Goal: Information Seeking & Learning: Learn about a topic

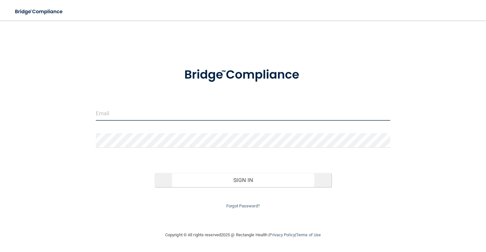
type input "[EMAIL_ADDRESS][DOMAIN_NAME]"
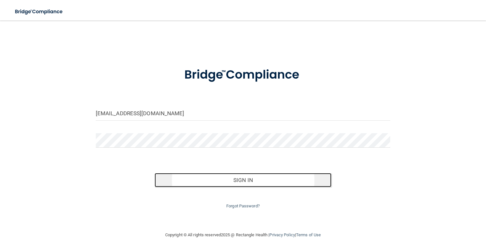
click at [247, 176] on button "Sign In" at bounding box center [243, 180] width 177 height 14
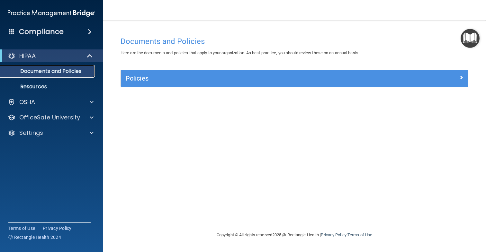
click at [37, 69] on p "Documents and Policies" at bounding box center [48, 71] width 88 height 6
click at [57, 53] on div "HIPAA" at bounding box center [42, 56] width 79 height 8
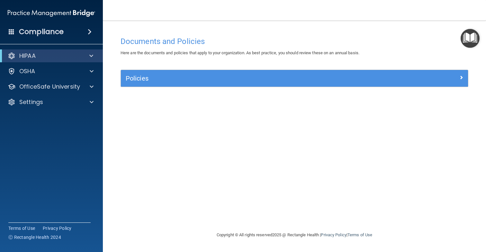
click at [90, 30] on span at bounding box center [90, 32] width 4 height 8
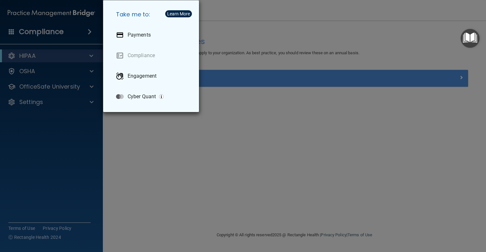
click at [92, 31] on div "Take me to: Payments Compliance Engagement Cyber Quant" at bounding box center [243, 126] width 486 height 252
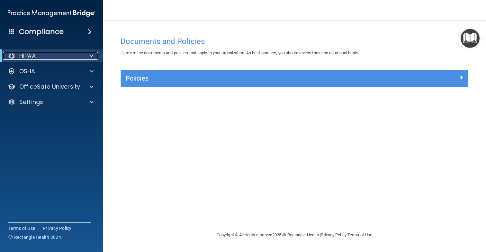
click at [91, 59] on span at bounding box center [91, 56] width 4 height 8
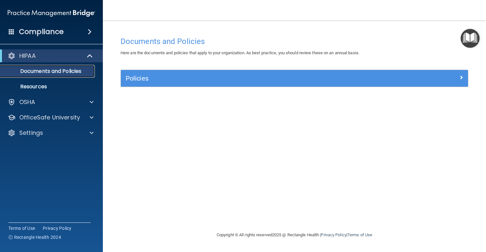
click at [55, 70] on p "Documents and Policies" at bounding box center [48, 71] width 88 height 6
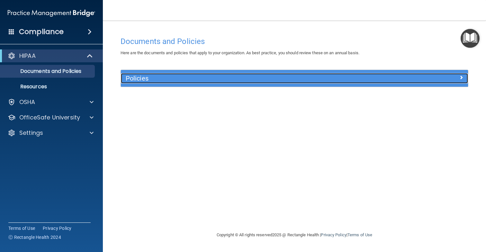
click at [132, 77] on h5 "Policies" at bounding box center [251, 78] width 251 height 7
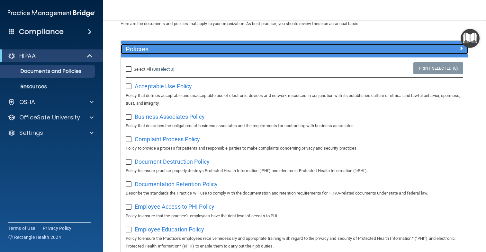
scroll to position [28, 0]
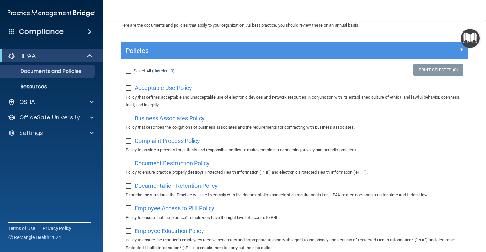
click at [128, 70] on input "Select All (Unselect 0) Unselect All" at bounding box center [129, 70] width 7 height 5
checkbox input "true"
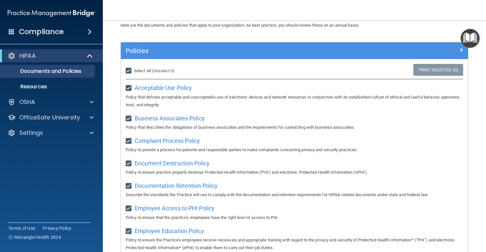
checkbox input "true"
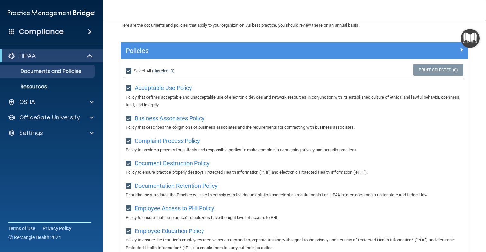
checkbox input "true"
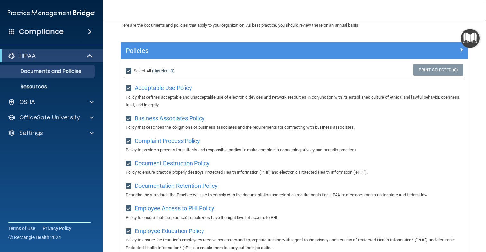
checkbox input "true"
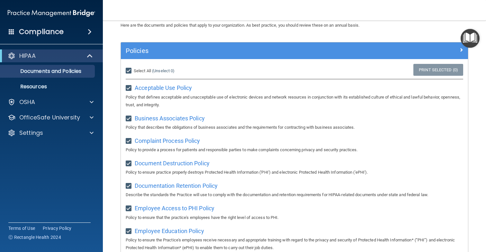
checkbox input "true"
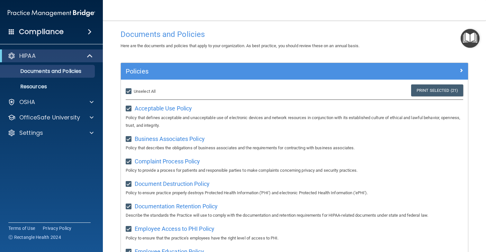
scroll to position [0, 0]
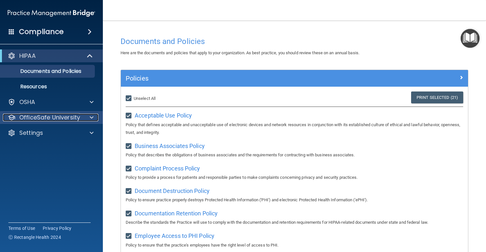
click at [90, 118] on span at bounding box center [92, 118] width 4 height 8
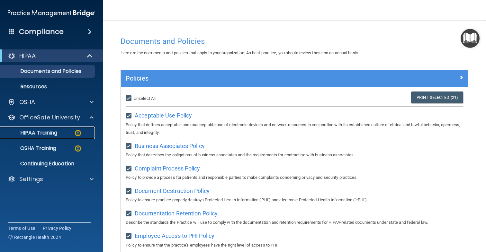
click at [78, 133] on img at bounding box center [78, 133] width 8 height 8
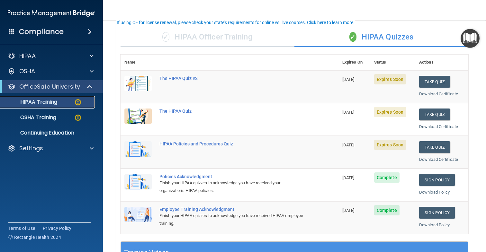
scroll to position [45, 0]
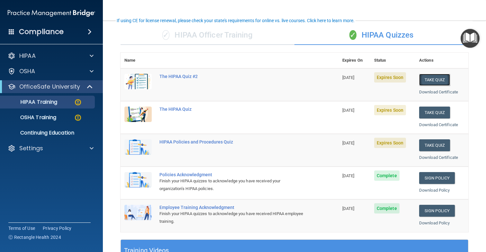
click at [435, 84] on button "Take Quiz" at bounding box center [434, 80] width 31 height 12
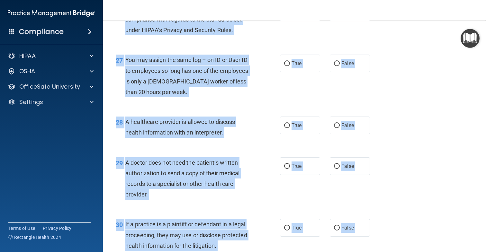
scroll to position [1532, 0]
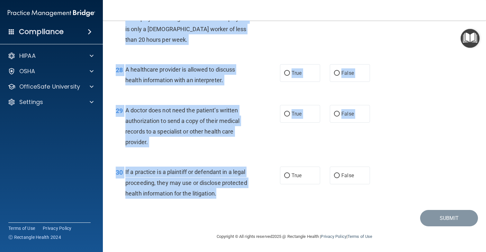
drag, startPoint x: 124, startPoint y: 57, endPoint x: 221, endPoint y: 197, distance: 170.1
copy div "A business associate agreement is required with organizations or persons where …"
click at [221, 197] on div "If a practice is a plaintiff or defendant in a legal proceeding, they may use o…" at bounding box center [190, 183] width 130 height 32
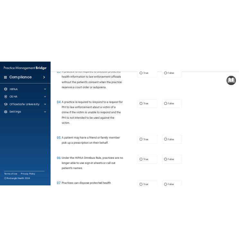
scroll to position [0, 0]
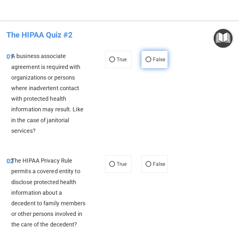
click at [152, 59] on label "False" at bounding box center [154, 60] width 27 height 18
click at [151, 59] on input "False" at bounding box center [149, 60] width 6 height 5
radio input "true"
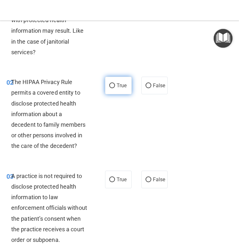
scroll to position [81, 0]
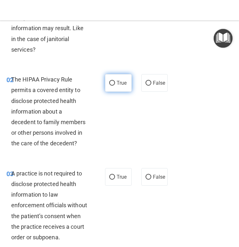
click at [115, 86] on label "True" at bounding box center [118, 83] width 27 height 18
click at [115, 86] on input "True" at bounding box center [112, 83] width 6 height 5
radio input "true"
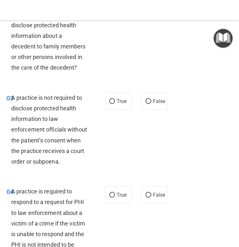
scroll to position [162, 0]
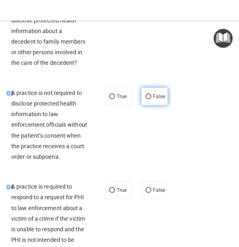
click at [148, 96] on input "False" at bounding box center [149, 96] width 6 height 5
radio input "true"
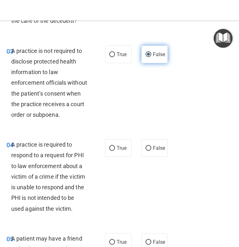
scroll to position [222, 0]
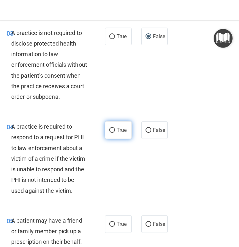
click at [113, 132] on input "True" at bounding box center [112, 130] width 6 height 5
radio input "true"
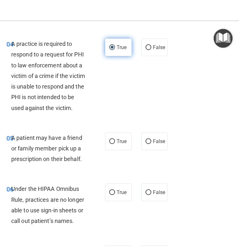
scroll to position [307, 0]
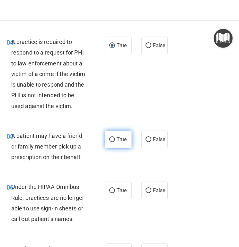
click at [114, 138] on input "True" at bounding box center [112, 140] width 6 height 5
radio input "true"
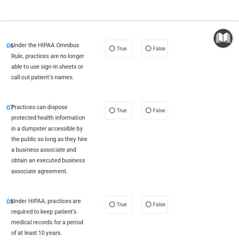
scroll to position [450, 0]
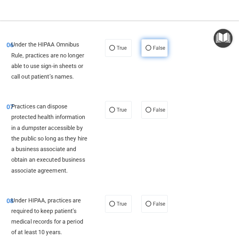
click at [153, 49] on span "False" at bounding box center [159, 48] width 13 height 6
click at [151, 49] on input "False" at bounding box center [149, 48] width 6 height 5
radio input "true"
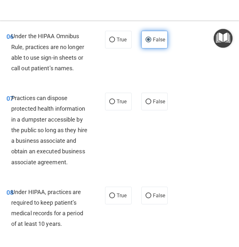
scroll to position [459, 0]
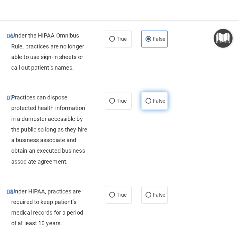
click at [149, 102] on input "False" at bounding box center [149, 101] width 6 height 5
radio input "true"
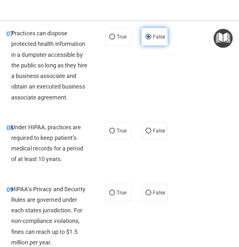
scroll to position [523, 0]
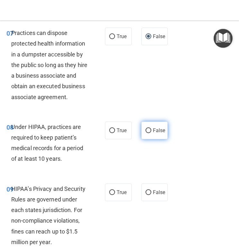
click at [153, 134] on span "False" at bounding box center [159, 131] width 13 height 6
click at [151, 133] on input "False" at bounding box center [149, 131] width 6 height 5
radio input "true"
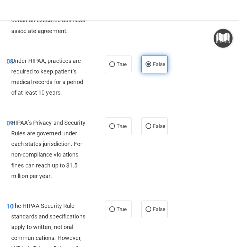
scroll to position [592, 0]
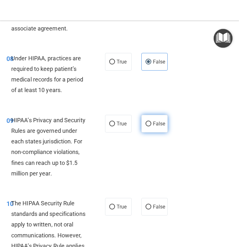
click at [160, 127] on span "False" at bounding box center [159, 124] width 13 height 6
click at [151, 127] on input "False" at bounding box center [149, 124] width 6 height 5
radio input "true"
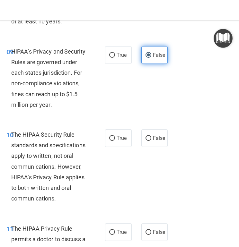
scroll to position [662, 0]
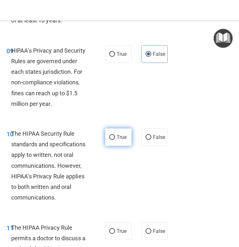
click at [124, 140] on span "True" at bounding box center [122, 137] width 10 height 6
click at [115, 140] on input "True" at bounding box center [112, 137] width 6 height 5
radio input "true"
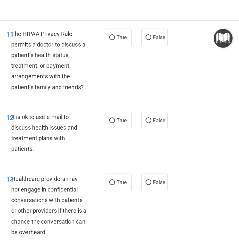
scroll to position [860, 0]
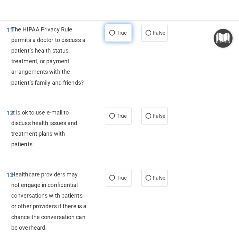
click at [118, 36] on span "True" at bounding box center [122, 33] width 10 height 6
click at [115, 36] on input "True" at bounding box center [112, 33] width 6 height 5
radio input "true"
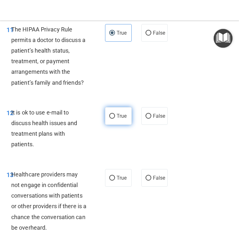
click at [121, 119] on span "True" at bounding box center [122, 116] width 10 height 6
click at [115, 119] on input "True" at bounding box center [112, 116] width 6 height 5
radio input "true"
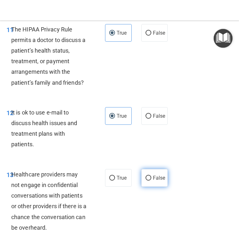
click at [158, 181] on span "False" at bounding box center [159, 178] width 13 height 6
click at [151, 181] on input "False" at bounding box center [149, 178] width 6 height 5
radio input "true"
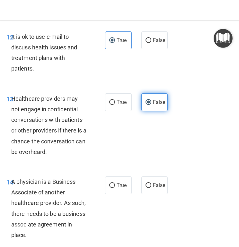
scroll to position [942, 0]
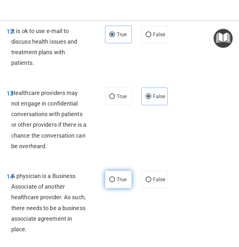
click at [119, 183] on span "True" at bounding box center [122, 180] width 10 height 6
click at [115, 183] on input "True" at bounding box center [112, 180] width 6 height 5
radio input "true"
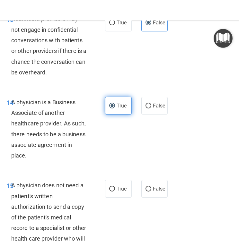
scroll to position [1035, 0]
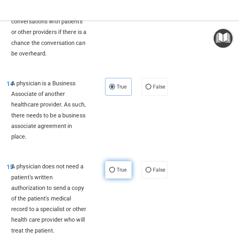
click at [119, 173] on span "True" at bounding box center [122, 170] width 10 height 6
click at [115, 173] on input "True" at bounding box center [112, 170] width 6 height 5
radio input "true"
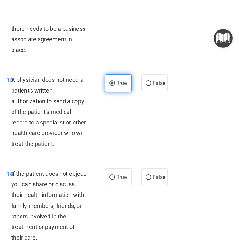
scroll to position [1125, 0]
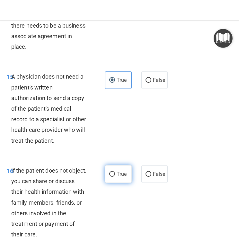
click at [122, 177] on span "True" at bounding box center [122, 174] width 10 height 6
click at [115, 177] on input "True" at bounding box center [112, 174] width 6 height 5
radio input "true"
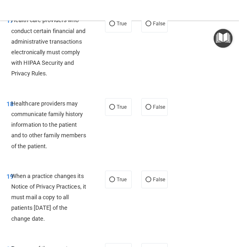
scroll to position [1370, 0]
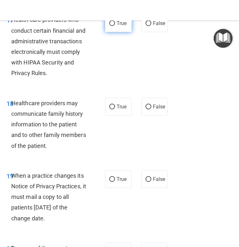
click at [119, 26] on span "True" at bounding box center [122, 23] width 10 height 6
click at [115, 26] on input "True" at bounding box center [112, 23] width 6 height 5
radio input "true"
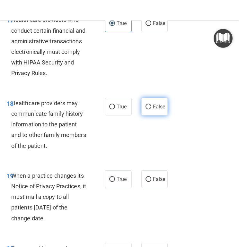
click at [148, 110] on input "False" at bounding box center [149, 107] width 6 height 5
radio input "true"
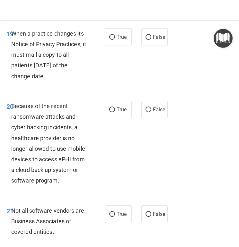
scroll to position [1516, 0]
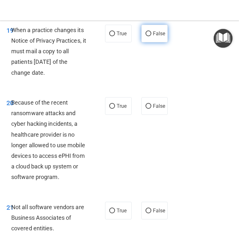
click at [153, 37] on span "False" at bounding box center [159, 34] width 13 height 6
click at [151, 36] on input "False" at bounding box center [149, 33] width 6 height 5
radio input "true"
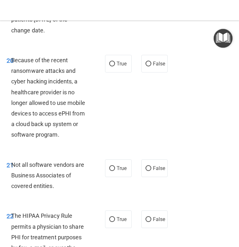
scroll to position [1561, 0]
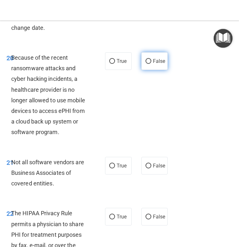
click at [151, 70] on label "False" at bounding box center [154, 61] width 27 height 18
click at [151, 64] on input "False" at bounding box center [149, 61] width 6 height 5
radio input "true"
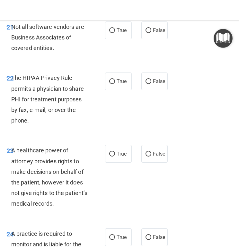
scroll to position [1695, 0]
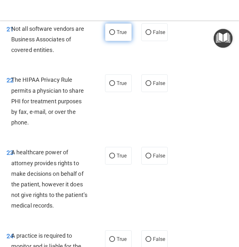
click at [117, 39] on label "True" at bounding box center [118, 32] width 27 height 18
click at [115, 35] on input "True" at bounding box center [112, 32] width 6 height 5
radio input "true"
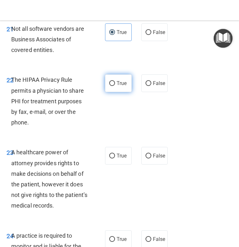
click at [117, 92] on label "True" at bounding box center [118, 84] width 27 height 18
click at [115, 86] on input "True" at bounding box center [112, 83] width 6 height 5
radio input "true"
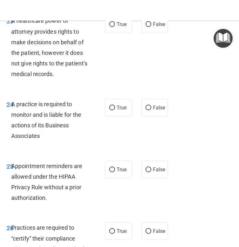
scroll to position [1829, 0]
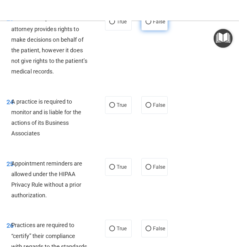
click at [157, 27] on label "False" at bounding box center [154, 22] width 27 height 18
click at [151, 24] on input "False" at bounding box center [149, 22] width 6 height 5
radio input "true"
click at [151, 113] on label "False" at bounding box center [154, 105] width 27 height 18
click at [151, 108] on input "False" at bounding box center [149, 105] width 6 height 5
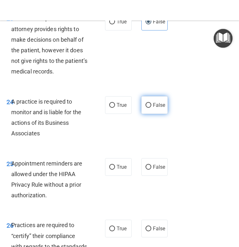
radio input "true"
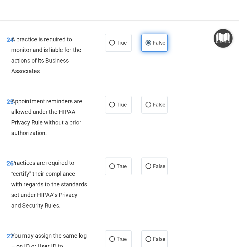
scroll to position [1892, 0]
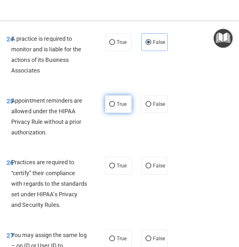
click at [118, 107] on span "True" at bounding box center [122, 104] width 10 height 6
click at [115, 107] on input "True" at bounding box center [112, 104] width 6 height 5
radio input "true"
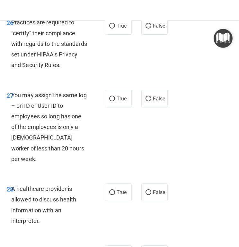
scroll to position [2032, 0]
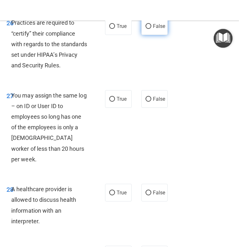
click at [159, 29] on span "False" at bounding box center [159, 26] width 13 height 6
click at [151, 29] on input "False" at bounding box center [149, 26] width 6 height 5
radio input "true"
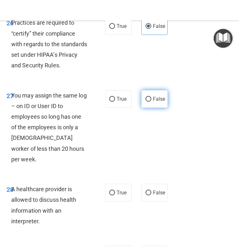
click at [155, 108] on label "False" at bounding box center [154, 99] width 27 height 18
click at [151, 102] on input "False" at bounding box center [149, 99] width 6 height 5
radio input "true"
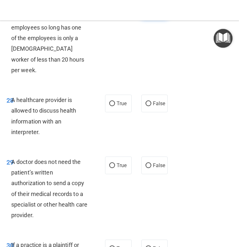
scroll to position [2125, 0]
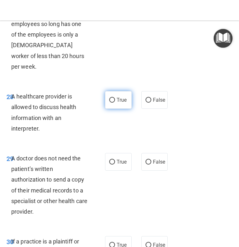
click at [119, 100] on span "True" at bounding box center [122, 100] width 10 height 6
click at [115, 100] on input "True" at bounding box center [112, 100] width 6 height 5
radio input "true"
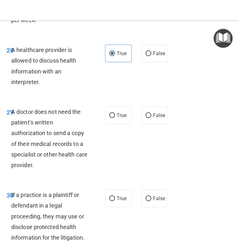
scroll to position [2178, 0]
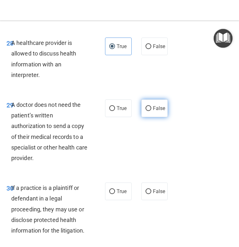
click at [158, 109] on span "False" at bounding box center [159, 108] width 13 height 6
click at [151, 109] on input "False" at bounding box center [149, 108] width 6 height 5
radio input "true"
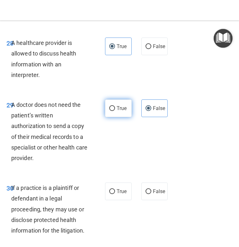
click at [124, 106] on span "True" at bounding box center [122, 108] width 10 height 6
click at [115, 106] on input "True" at bounding box center [112, 108] width 6 height 5
radio input "true"
radio input "false"
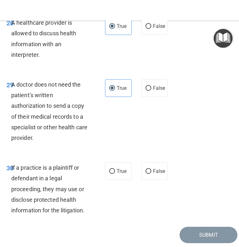
scroll to position [2221, 0]
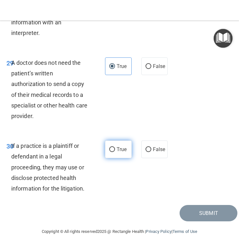
click at [120, 147] on span "True" at bounding box center [122, 150] width 10 height 6
click at [115, 148] on input "True" at bounding box center [112, 150] width 6 height 5
radio input "true"
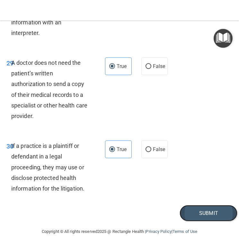
click at [199, 213] on button "Submit" at bounding box center [209, 213] width 58 height 16
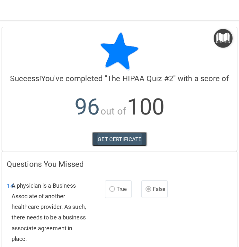
click at [129, 138] on link "GET CERTIFICATE" at bounding box center [119, 139] width 55 height 14
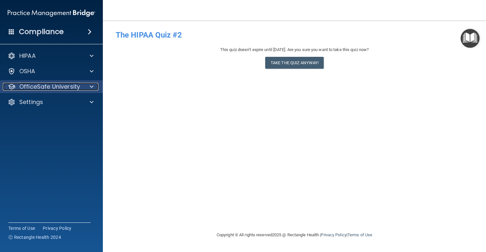
click at [79, 91] on p "OfficeSafe University" at bounding box center [49, 87] width 61 height 8
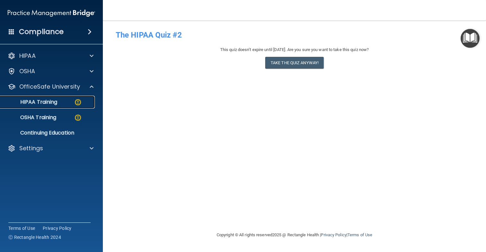
click at [78, 103] on img at bounding box center [78, 102] width 8 height 8
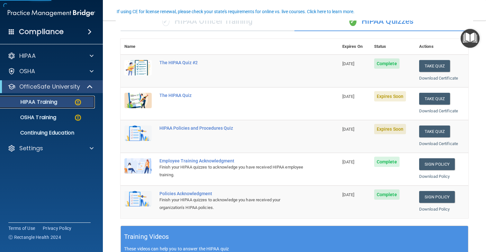
scroll to position [74, 0]
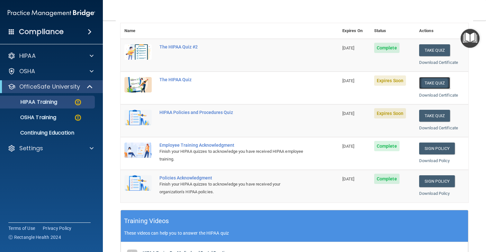
click at [439, 81] on button "Take Quiz" at bounding box center [434, 83] width 31 height 12
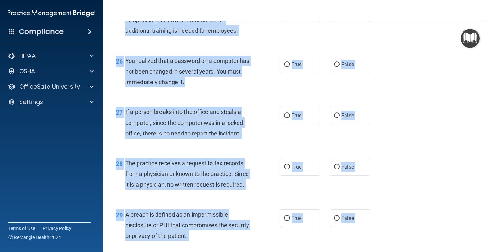
scroll to position [1522, 0]
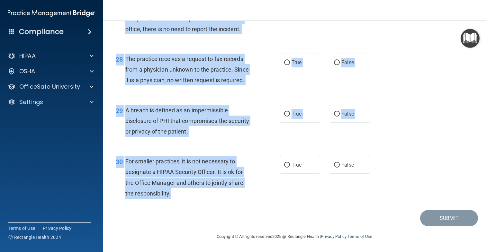
drag, startPoint x: 126, startPoint y: 33, endPoint x: 178, endPoint y: 193, distance: 168.7
copy div "The Privacy Rule requires covered entities to develop and implement reasonable …"
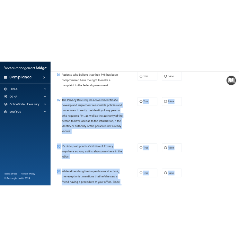
scroll to position [0, 0]
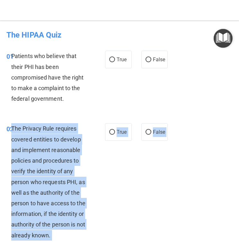
click at [113, 171] on div "02 The Privacy Rule requires covered entities to develop and implement reasonab…" at bounding box center [56, 183] width 118 height 121
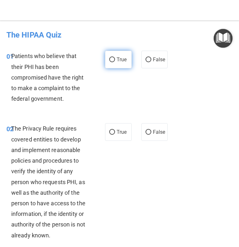
click at [123, 61] on span "True" at bounding box center [122, 60] width 10 height 6
click at [115, 61] on input "True" at bounding box center [112, 60] width 6 height 5
radio input "true"
click at [85, 106] on div "01 Patients who believe that their PHI has been compromised have the right to m…" at bounding box center [56, 79] width 118 height 57
click at [13, 54] on span "Patients who believe that their PHI has been compromised have the right to make…" at bounding box center [47, 77] width 73 height 49
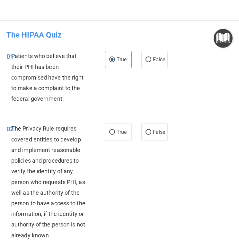
drag, startPoint x: 13, startPoint y: 54, endPoint x: 68, endPoint y: 138, distance: 99.8
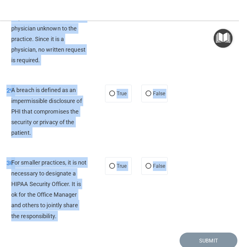
scroll to position [2242, 0]
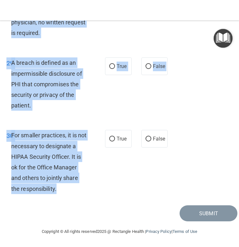
drag, startPoint x: 12, startPoint y: 52, endPoint x: 84, endPoint y: 193, distance: 158.4
copy div "Patients who believe that their PHI has been compromised have the right to make…"
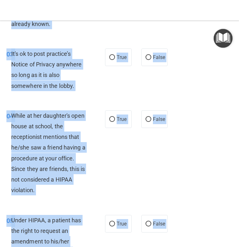
scroll to position [0, 0]
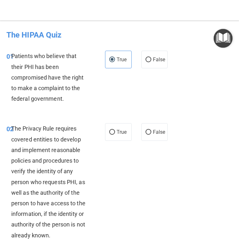
click at [135, 107] on div "01 Patients who believe that their PHI has been compromised have the right to m…" at bounding box center [120, 79] width 236 height 73
click at [118, 134] on span "True" at bounding box center [122, 132] width 10 height 6
click at [115, 134] on input "True" at bounding box center [112, 132] width 6 height 5
radio input "true"
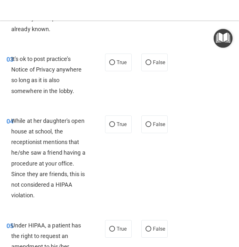
scroll to position [207, 0]
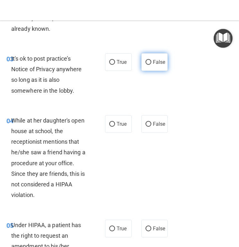
click at [160, 65] on span "False" at bounding box center [159, 62] width 13 height 6
click at [151, 65] on input "False" at bounding box center [149, 62] width 6 height 5
radio input "true"
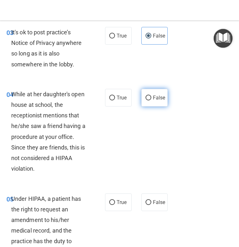
click at [158, 98] on span "False" at bounding box center [159, 98] width 13 height 6
click at [151, 98] on input "False" at bounding box center [149, 98] width 6 height 5
radio input "true"
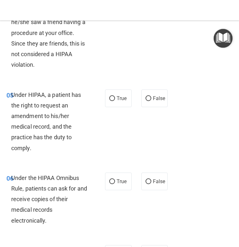
click at [158, 98] on span "False" at bounding box center [159, 98] width 13 height 6
click at [151, 98] on input "False" at bounding box center [149, 98] width 6 height 5
radio input "true"
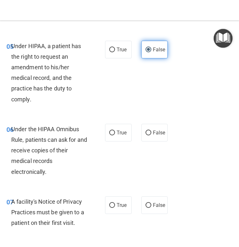
scroll to position [401, 0]
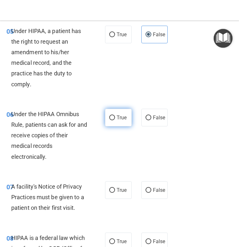
click at [112, 114] on label "True" at bounding box center [118, 118] width 27 height 18
click at [112, 116] on input "True" at bounding box center [112, 118] width 6 height 5
radio input "true"
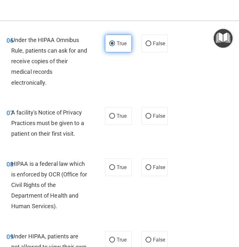
scroll to position [476, 0]
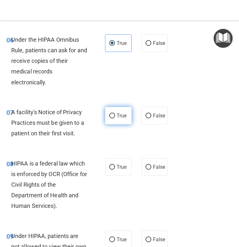
click at [117, 120] on label "True" at bounding box center [118, 116] width 27 height 18
click at [115, 119] on input "True" at bounding box center [112, 116] width 6 height 5
radio input "true"
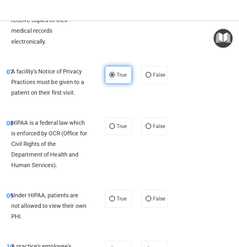
scroll to position [518, 0]
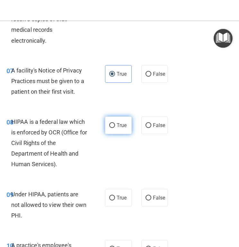
click at [117, 118] on label "True" at bounding box center [118, 126] width 27 height 18
click at [115, 123] on input "True" at bounding box center [112, 125] width 6 height 5
radio input "true"
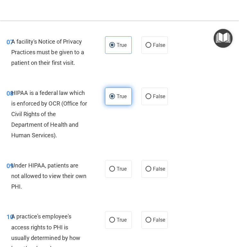
scroll to position [551, 0]
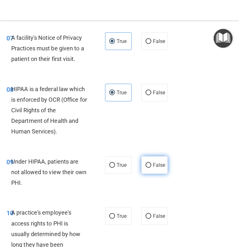
click at [155, 166] on span "False" at bounding box center [159, 165] width 13 height 6
click at [151, 166] on input "False" at bounding box center [149, 165] width 6 height 5
radio input "true"
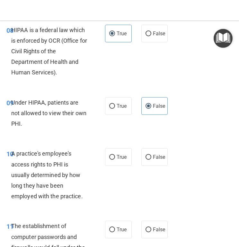
scroll to position [610, 0]
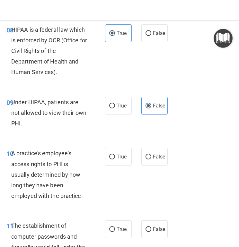
click at [155, 167] on div "10 A practice's employee's access rights to PHI is usually determined by how lo…" at bounding box center [120, 176] width 236 height 73
click at [154, 161] on label "False" at bounding box center [154, 157] width 27 height 18
click at [151, 160] on input "False" at bounding box center [149, 157] width 6 height 5
radio input "true"
click at [119, 224] on label "True" at bounding box center [118, 230] width 27 height 18
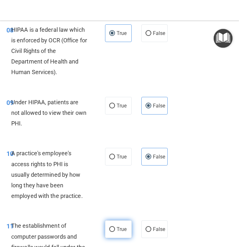
click at [115, 228] on input "True" at bounding box center [112, 230] width 6 height 5
radio input "true"
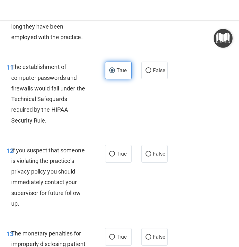
scroll to position [781, 0]
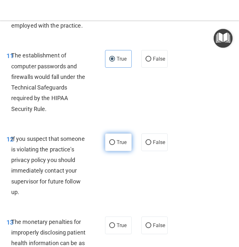
click at [117, 140] on span "True" at bounding box center [122, 142] width 10 height 6
click at [115, 140] on input "True" at bounding box center [112, 142] width 6 height 5
radio input "true"
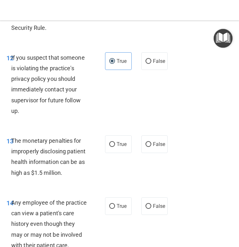
scroll to position [864, 0]
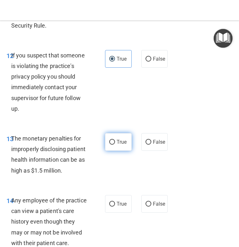
click at [123, 143] on span "True" at bounding box center [122, 142] width 10 height 6
click at [115, 143] on input "True" at bounding box center [112, 142] width 6 height 5
radio input "true"
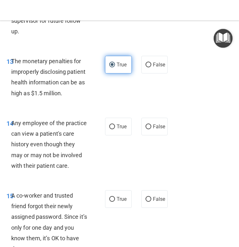
scroll to position [948, 0]
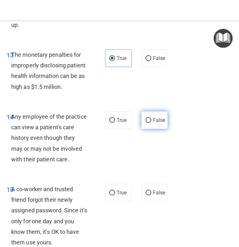
click at [163, 114] on label "False" at bounding box center [154, 121] width 27 height 18
click at [151, 118] on input "False" at bounding box center [149, 120] width 6 height 5
radio input "true"
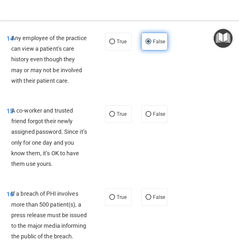
scroll to position [1028, 0]
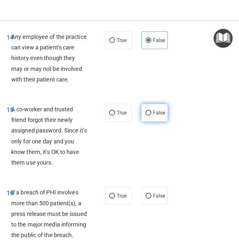
click at [155, 116] on span "False" at bounding box center [159, 113] width 13 height 6
click at [151, 116] on input "False" at bounding box center [149, 113] width 6 height 5
radio input "true"
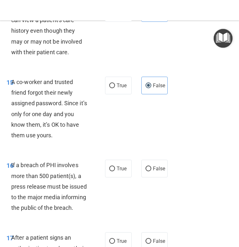
scroll to position [1073, 0]
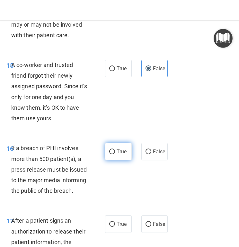
click at [122, 153] on span "True" at bounding box center [122, 152] width 10 height 6
click at [115, 153] on input "True" at bounding box center [112, 152] width 6 height 5
radio input "true"
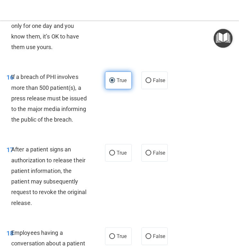
scroll to position [1145, 0]
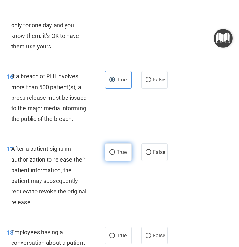
click at [126, 153] on span "True" at bounding box center [122, 152] width 10 height 6
click at [115, 153] on input "True" at bounding box center [112, 152] width 6 height 5
radio input "true"
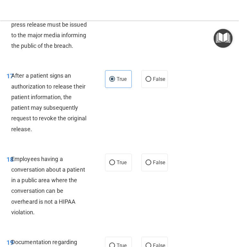
scroll to position [1220, 0]
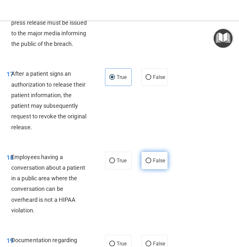
click at [150, 161] on input "False" at bounding box center [149, 161] width 6 height 5
radio input "true"
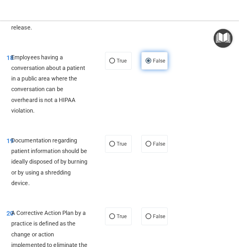
scroll to position [1320, 0]
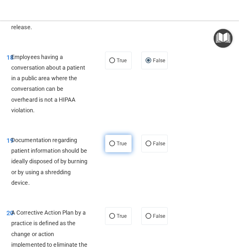
click at [117, 141] on span "True" at bounding box center [122, 144] width 10 height 6
click at [115, 142] on input "True" at bounding box center [112, 144] width 6 height 5
radio input "true"
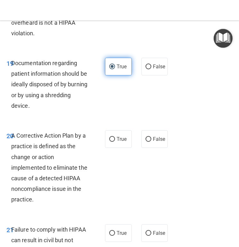
scroll to position [1401, 0]
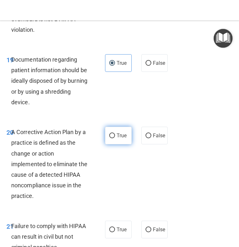
click at [117, 137] on span "True" at bounding box center [122, 136] width 10 height 6
click at [115, 137] on input "True" at bounding box center [112, 136] width 6 height 5
radio input "true"
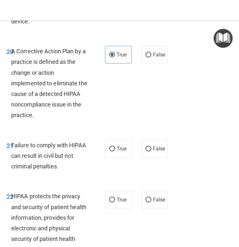
scroll to position [1496, 0]
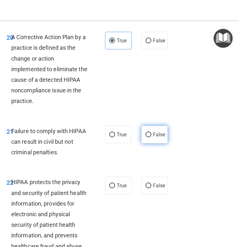
click at [151, 133] on label "False" at bounding box center [154, 135] width 27 height 18
click at [151, 133] on input "False" at bounding box center [149, 135] width 6 height 5
radio input "true"
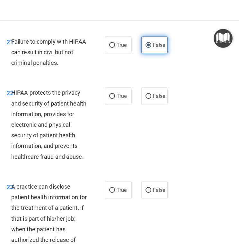
scroll to position [1587, 0]
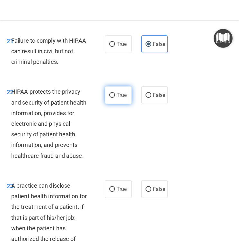
click at [115, 97] on label "True" at bounding box center [118, 95] width 27 height 18
click at [115, 97] on input "True" at bounding box center [112, 95] width 6 height 5
radio input "true"
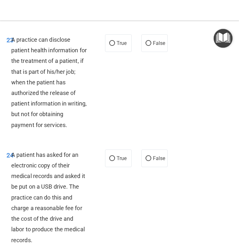
scroll to position [1733, 0]
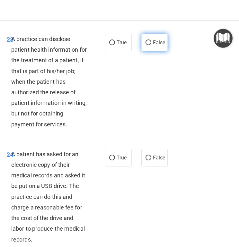
click at [157, 46] on span "False" at bounding box center [159, 43] width 13 height 6
click at [151, 45] on input "False" at bounding box center [149, 42] width 6 height 5
radio input "true"
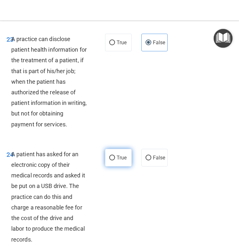
click at [120, 155] on span "True" at bounding box center [122, 158] width 10 height 6
click at [115, 156] on input "True" at bounding box center [112, 158] width 6 height 5
radio input "true"
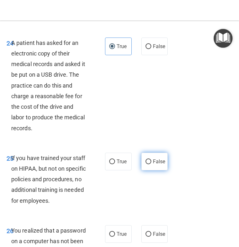
scroll to position [1845, 0]
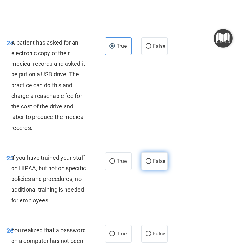
click at [158, 163] on span "False" at bounding box center [159, 161] width 13 height 6
click at [151, 163] on input "False" at bounding box center [149, 161] width 6 height 5
radio input "true"
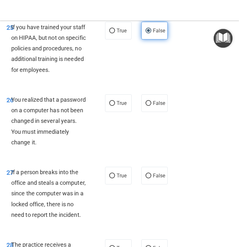
scroll to position [1988, 0]
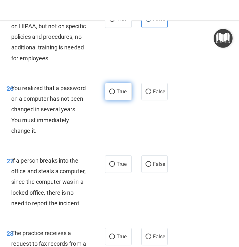
click at [116, 94] on label "True" at bounding box center [118, 92] width 27 height 18
click at [115, 94] on input "True" at bounding box center [112, 92] width 6 height 5
radio input "true"
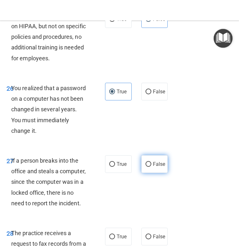
click at [162, 169] on label "False" at bounding box center [154, 165] width 27 height 18
click at [151, 167] on input "False" at bounding box center [149, 164] width 6 height 5
radio input "true"
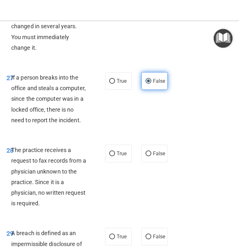
scroll to position [2071, 0]
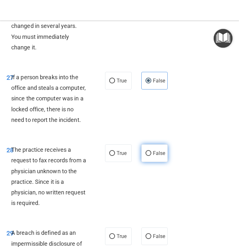
click at [153, 150] on label "False" at bounding box center [154, 154] width 27 height 18
click at [151, 151] on input "False" at bounding box center [149, 153] width 6 height 5
radio input "true"
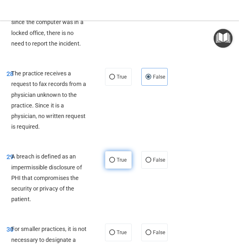
click at [122, 161] on span "True" at bounding box center [122, 160] width 10 height 6
click at [115, 161] on input "True" at bounding box center [112, 160] width 6 height 5
radio input "true"
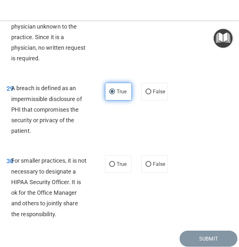
scroll to position [2224, 0]
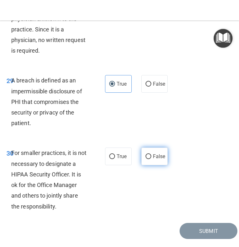
click at [148, 156] on input "False" at bounding box center [149, 157] width 6 height 5
radio input "true"
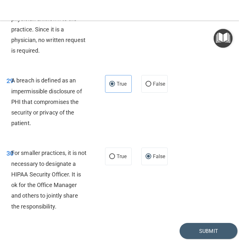
click at [208, 112] on div "29 A breach is defined as an impermissible disclosure of PHI that compromises t…" at bounding box center [120, 103] width 236 height 73
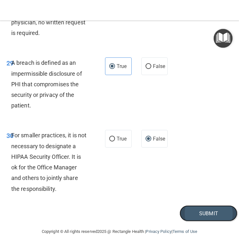
click at [195, 218] on button "Submit" at bounding box center [209, 214] width 58 height 16
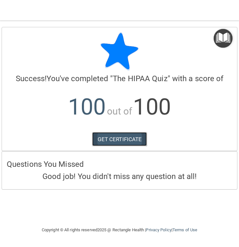
click at [130, 141] on link "GET CERTIFICATE" at bounding box center [119, 139] width 55 height 14
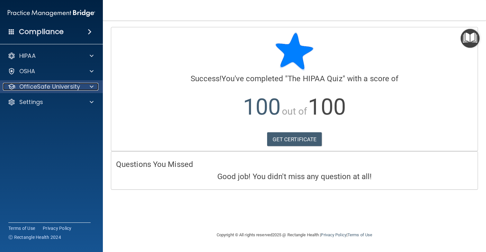
click at [51, 83] on p "OfficeSafe University" at bounding box center [49, 87] width 61 height 8
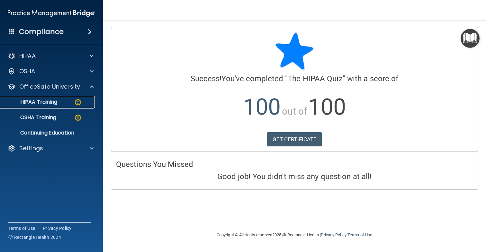
click at [75, 101] on img at bounding box center [78, 102] width 8 height 8
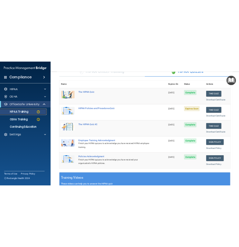
scroll to position [55, 0]
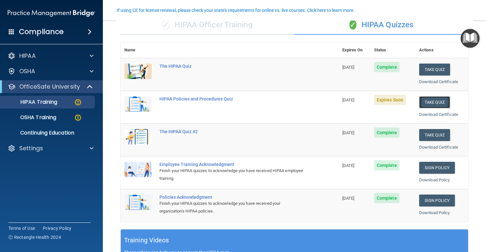
click at [430, 100] on button "Take Quiz" at bounding box center [434, 102] width 31 height 12
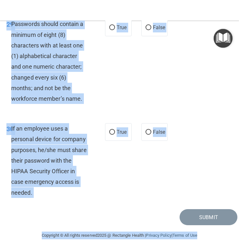
scroll to position [2434, 0]
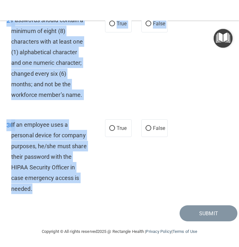
drag, startPoint x: 6, startPoint y: 56, endPoint x: 75, endPoint y: 192, distance: 152.9
copy div "01 It is ok to share your password with a co-worker in case immediate access of…"
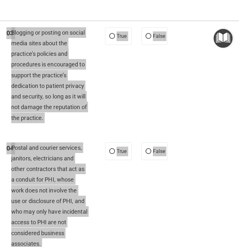
scroll to position [0, 0]
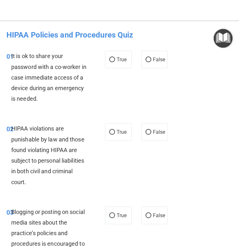
click at [128, 97] on div "01 It is ok to share your password with a co-worker in case immediate access of…" at bounding box center [120, 79] width 236 height 73
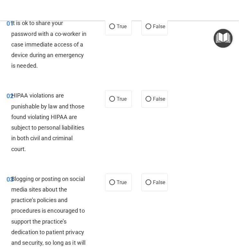
scroll to position [34, 0]
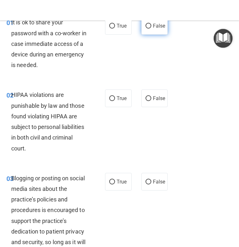
click at [154, 25] on span "False" at bounding box center [159, 26] width 13 height 6
click at [151, 25] on input "False" at bounding box center [149, 26] width 6 height 5
radio input "true"
click at [118, 99] on span "True" at bounding box center [122, 98] width 10 height 6
click at [115, 99] on input "True" at bounding box center [112, 98] width 6 height 5
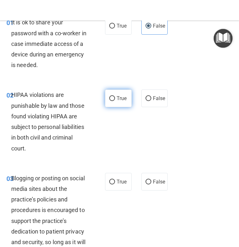
radio input "true"
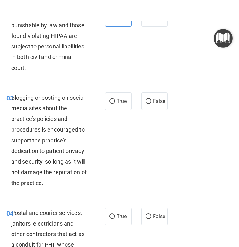
scroll to position [115, 0]
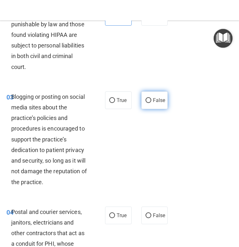
click at [156, 97] on span "False" at bounding box center [159, 100] width 13 height 6
click at [151, 98] on input "False" at bounding box center [149, 100] width 6 height 5
radio input "true"
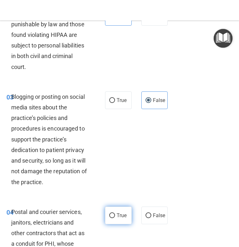
click at [111, 211] on label "True" at bounding box center [118, 216] width 27 height 18
click at [111, 214] on input "True" at bounding box center [112, 216] width 6 height 5
radio input "true"
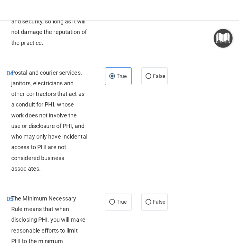
scroll to position [262, 0]
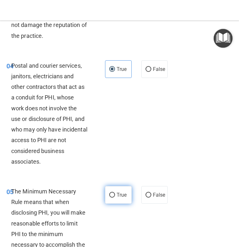
click at [116, 193] on label "True" at bounding box center [118, 195] width 27 height 18
click at [115, 193] on input "True" at bounding box center [112, 195] width 6 height 5
radio input "true"
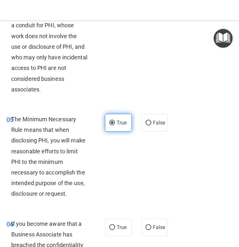
scroll to position [340, 0]
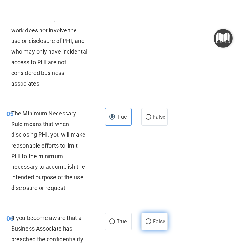
click at [155, 222] on span "False" at bounding box center [159, 222] width 13 height 6
click at [151, 222] on input "False" at bounding box center [149, 222] width 6 height 5
radio input "true"
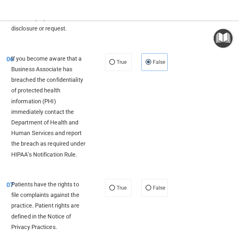
scroll to position [501, 0]
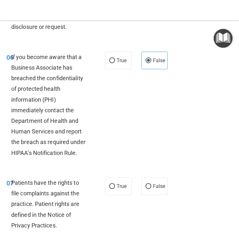
click at [122, 196] on div "07 Patients have the rights to file complaints against the practice. Patient ri…" at bounding box center [120, 206] width 236 height 73
click at [121, 192] on label "True" at bounding box center [118, 187] width 27 height 18
click at [115, 189] on input "True" at bounding box center [112, 186] width 6 height 5
radio input "true"
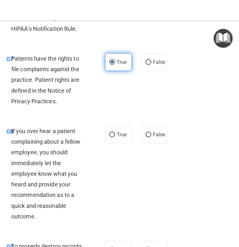
scroll to position [632, 0]
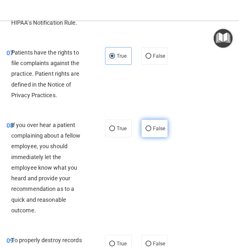
click at [155, 128] on span "False" at bounding box center [159, 129] width 13 height 6
click at [151, 128] on input "False" at bounding box center [149, 129] width 6 height 5
radio input "true"
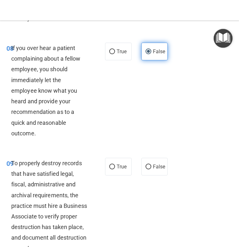
scroll to position [713, 0]
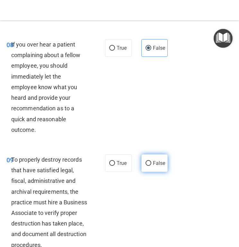
click at [158, 160] on label "False" at bounding box center [154, 164] width 27 height 18
click at [151, 161] on input "False" at bounding box center [149, 163] width 6 height 5
radio input "true"
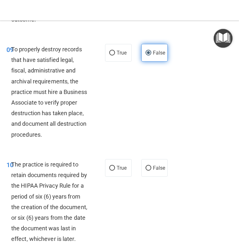
scroll to position [828, 0]
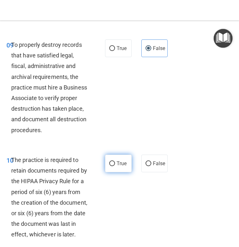
click at [125, 162] on span "True" at bounding box center [122, 164] width 10 height 6
click at [115, 162] on input "True" at bounding box center [112, 164] width 6 height 5
radio input "true"
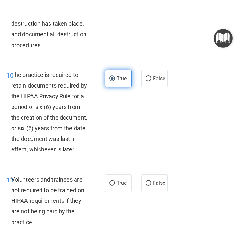
scroll to position [926, 0]
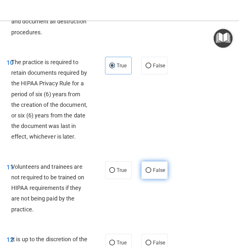
click at [156, 167] on span "False" at bounding box center [159, 170] width 13 height 6
click at [151, 168] on input "False" at bounding box center [149, 170] width 6 height 5
radio input "true"
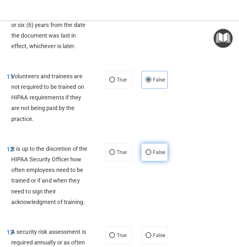
click at [151, 150] on label "False" at bounding box center [154, 153] width 27 height 18
click at [151, 150] on input "False" at bounding box center [149, 152] width 6 height 5
radio input "true"
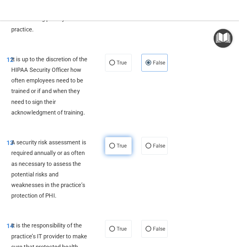
click at [122, 146] on span "True" at bounding box center [122, 146] width 10 height 6
click at [115, 146] on input "True" at bounding box center [112, 146] width 6 height 5
radio input "true"
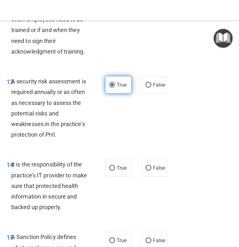
scroll to position [1169, 0]
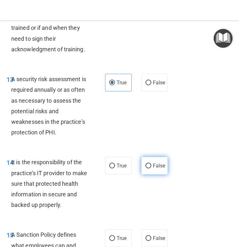
click at [162, 166] on span "False" at bounding box center [159, 166] width 13 height 6
click at [151, 166] on input "False" at bounding box center [149, 166] width 6 height 5
radio input "true"
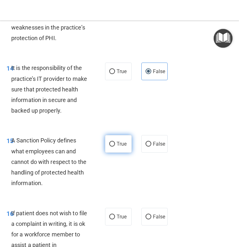
scroll to position [1266, 0]
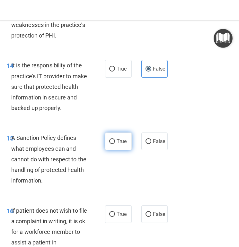
click at [131, 146] on label "True" at bounding box center [118, 142] width 27 height 18
click at [115, 144] on input "True" at bounding box center [112, 141] width 6 height 5
radio input "true"
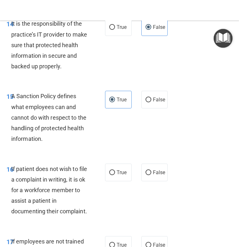
scroll to position [1309, 0]
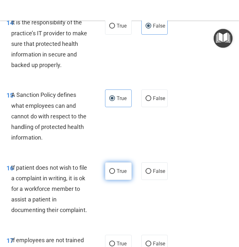
click at [124, 170] on span "True" at bounding box center [122, 171] width 10 height 6
click at [115, 170] on input "True" at bounding box center [112, 171] width 6 height 5
radio input "true"
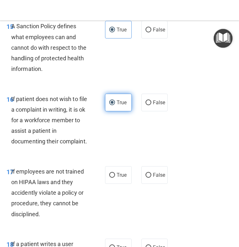
scroll to position [1387, 0]
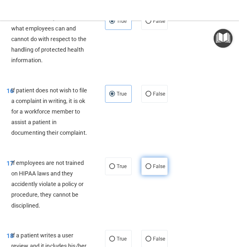
click at [151, 165] on label "False" at bounding box center [154, 167] width 27 height 18
click at [151, 165] on input "False" at bounding box center [149, 167] width 6 height 5
radio input "true"
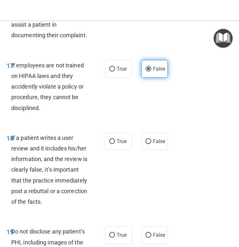
scroll to position [1486, 0]
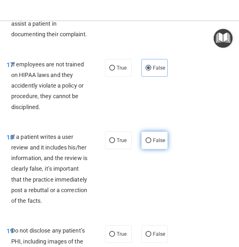
click at [152, 145] on label "False" at bounding box center [154, 141] width 27 height 18
click at [151, 143] on input "False" at bounding box center [149, 141] width 6 height 5
radio input "true"
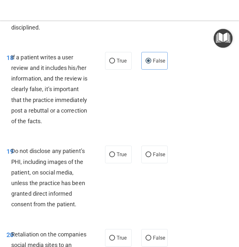
scroll to position [1569, 0]
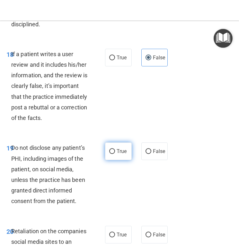
click at [120, 152] on span "True" at bounding box center [122, 151] width 10 height 6
click at [115, 152] on input "True" at bounding box center [112, 151] width 6 height 5
radio input "true"
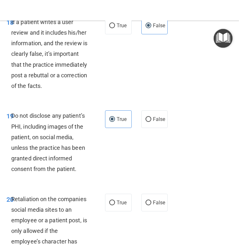
scroll to position [1601, 0]
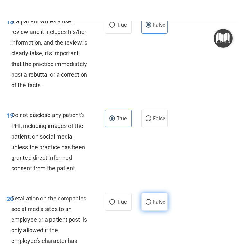
click at [147, 202] on input "False" at bounding box center [149, 202] width 6 height 5
radio input "true"
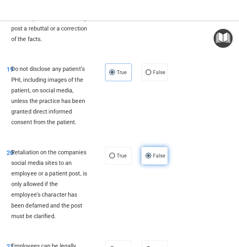
scroll to position [1659, 0]
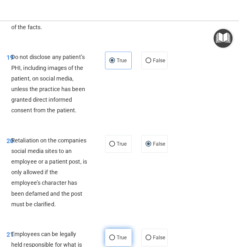
click at [117, 238] on span "True" at bounding box center [122, 238] width 10 height 6
click at [115, 238] on input "True" at bounding box center [112, 238] width 6 height 5
radio input "true"
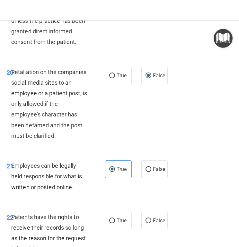
scroll to position [1735, 0]
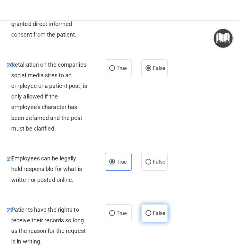
click at [149, 215] on input "False" at bounding box center [149, 213] width 6 height 5
radio input "true"
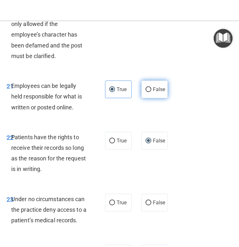
scroll to position [1813, 0]
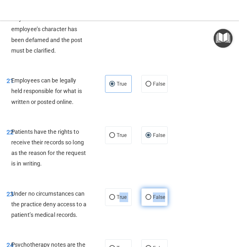
drag, startPoint x: 119, startPoint y: 195, endPoint x: 165, endPoint y: 199, distance: 46.8
click at [165, 199] on div "True False" at bounding box center [137, 198] width 64 height 18
click at [154, 199] on span "False" at bounding box center [159, 197] width 13 height 6
click at [151, 199] on input "False" at bounding box center [149, 197] width 6 height 5
radio input "true"
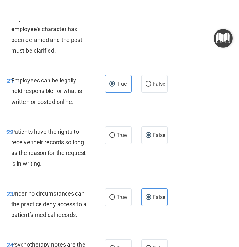
click at [157, 222] on div "23 Under no circumstances can the practice deny access to a patient’s medical r…" at bounding box center [120, 206] width 236 height 51
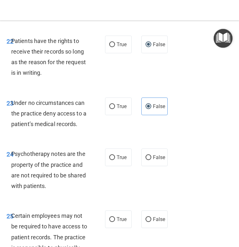
scroll to position [1913, 0]
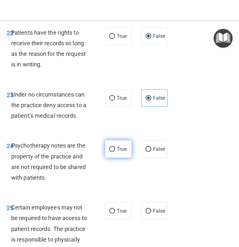
click at [122, 153] on label "True" at bounding box center [118, 149] width 27 height 18
click at [115, 152] on input "True" at bounding box center [112, 149] width 6 height 5
radio input "true"
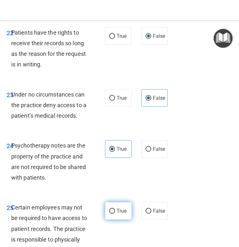
click at [122, 212] on span "True" at bounding box center [122, 211] width 10 height 6
click at [115, 212] on input "True" at bounding box center [112, 211] width 6 height 5
radio input "true"
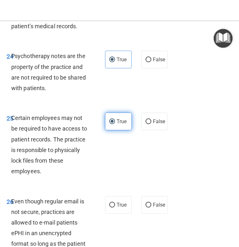
scroll to position [2006, 0]
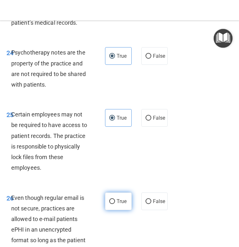
click at [118, 200] on span "True" at bounding box center [122, 202] width 10 height 6
click at [115, 200] on input "True" at bounding box center [112, 202] width 6 height 5
radio input "true"
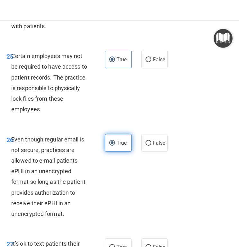
scroll to position [2067, 0]
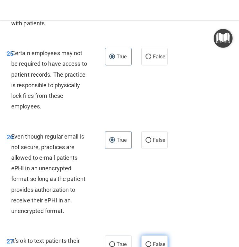
click at [146, 244] on input "False" at bounding box center [149, 245] width 6 height 5
radio input "true"
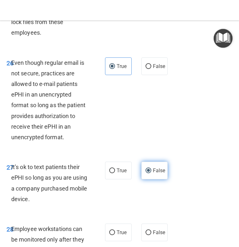
scroll to position [2143, 0]
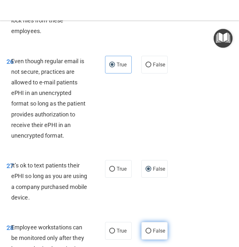
click at [149, 229] on input "False" at bounding box center [149, 231] width 6 height 5
radio input "true"
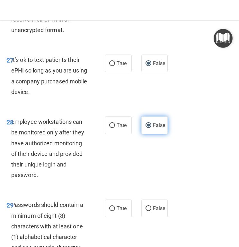
scroll to position [2283, 0]
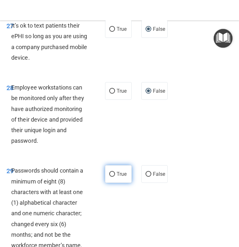
click at [119, 180] on label "True" at bounding box center [118, 175] width 27 height 18
click at [115, 177] on input "True" at bounding box center [112, 174] width 6 height 5
radio input "true"
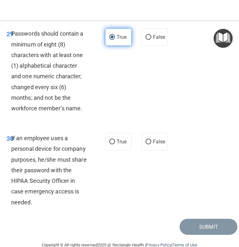
scroll to position [2433, 0]
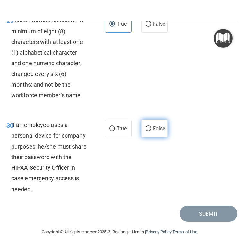
click at [151, 131] on label "False" at bounding box center [154, 129] width 27 height 18
click at [151, 131] on input "False" at bounding box center [149, 129] width 6 height 5
radio input "true"
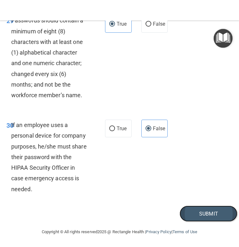
click at [201, 213] on button "Submit" at bounding box center [209, 214] width 58 height 16
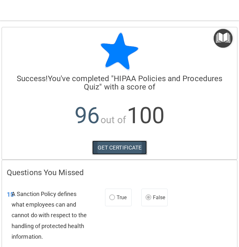
click at [126, 155] on link "GET CERTIFICATE" at bounding box center [119, 148] width 55 height 14
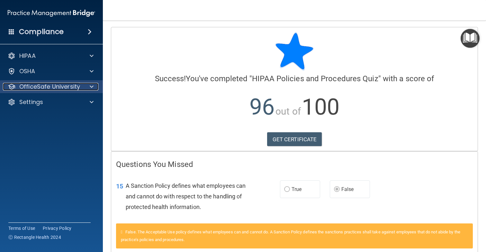
click at [89, 85] on div at bounding box center [91, 87] width 16 height 8
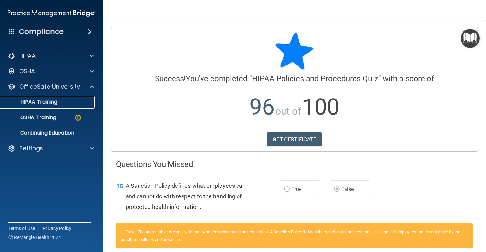
click at [79, 100] on div "HIPAA Training" at bounding box center [48, 102] width 88 height 6
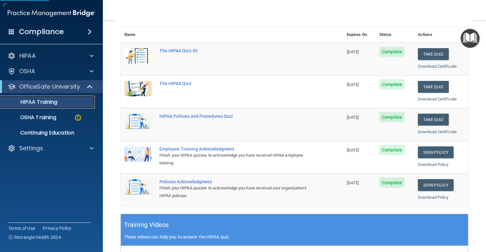
scroll to position [71, 0]
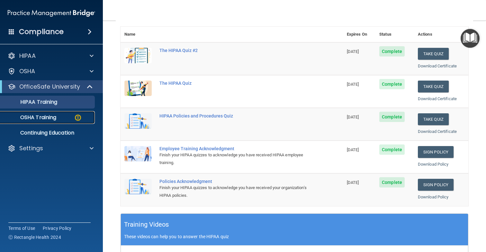
drag, startPoint x: 77, startPoint y: 116, endPoint x: 73, endPoint y: 116, distance: 3.5
click at [77, 116] on img at bounding box center [78, 118] width 8 height 8
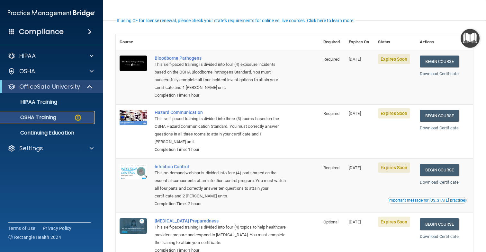
scroll to position [49, 0]
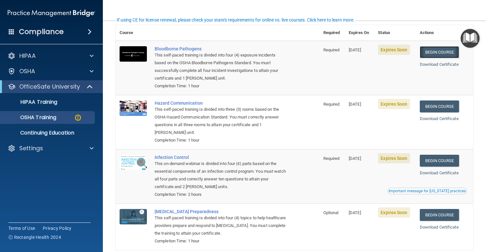
click at [432, 52] on link "Begin Course" at bounding box center [439, 52] width 39 height 12
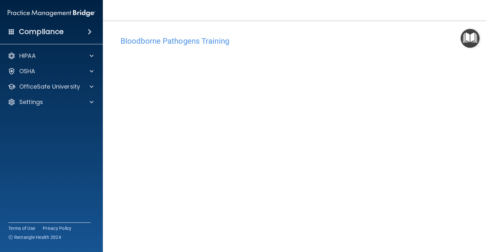
scroll to position [23, 0]
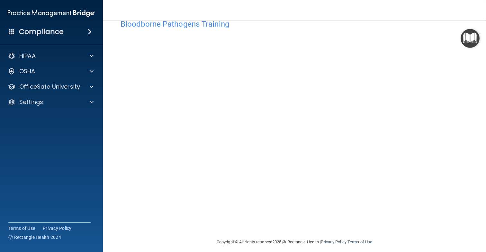
scroll to position [23, 0]
